Goal: Navigation & Orientation: Find specific page/section

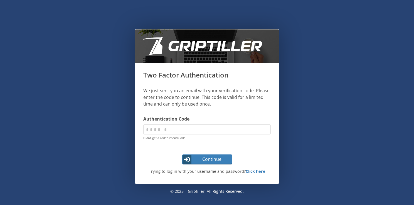
click at [174, 139] on link "Resend Code" at bounding box center [177, 138] width 18 height 4
click at [166, 133] on input "code" at bounding box center [206, 130] width 127 height 10
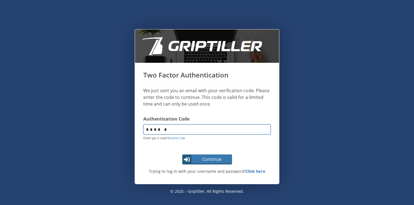
type input "******"
click at [204, 160] on span "Continue" at bounding box center [211, 159] width 39 height 7
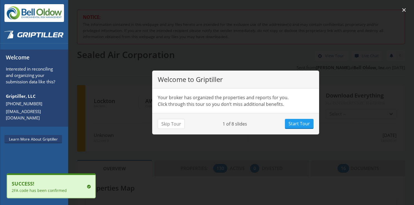
scroll to position [49, 145]
click at [172, 124] on button "Skip Tour" at bounding box center [171, 124] width 27 height 10
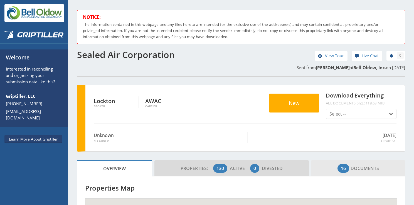
click at [363, 167] on span "16 Documents" at bounding box center [357, 168] width 41 height 11
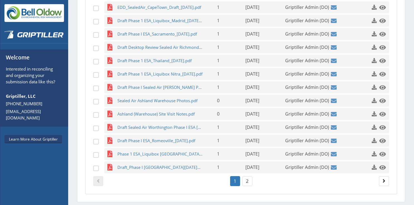
scroll to position [286, 0]
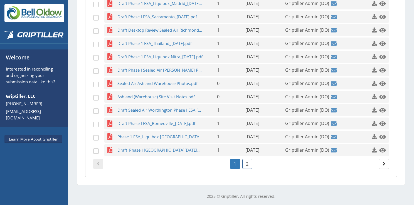
click at [245, 163] on link "2" at bounding box center [247, 164] width 10 height 10
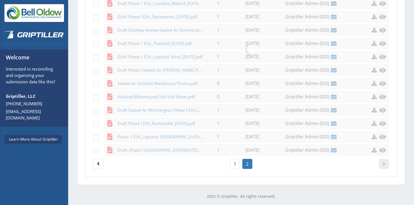
scroll to position [135, 0]
